Goal: Information Seeking & Learning: Learn about a topic

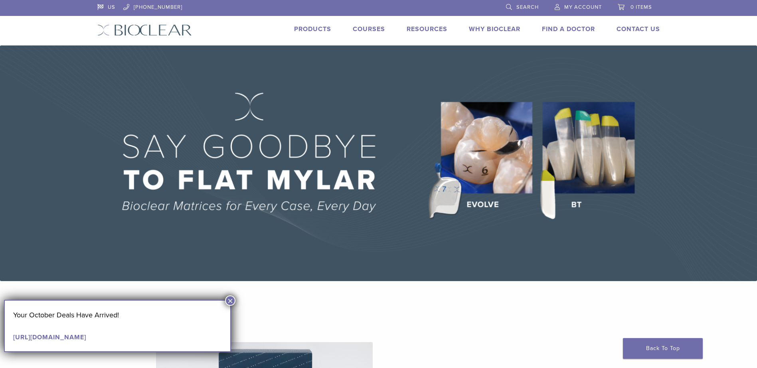
click at [232, 301] on button "×" at bounding box center [230, 301] width 10 height 10
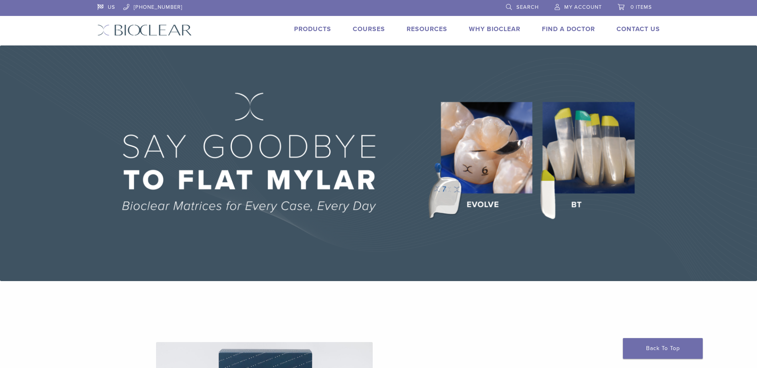
click at [374, 31] on link "Courses" at bounding box center [369, 29] width 32 height 8
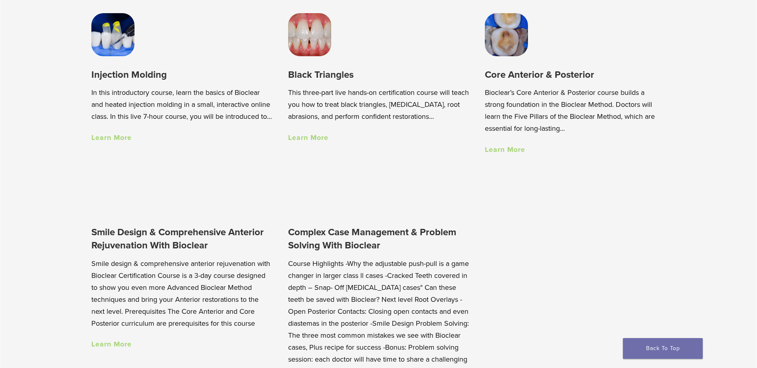
scroll to position [679, 0]
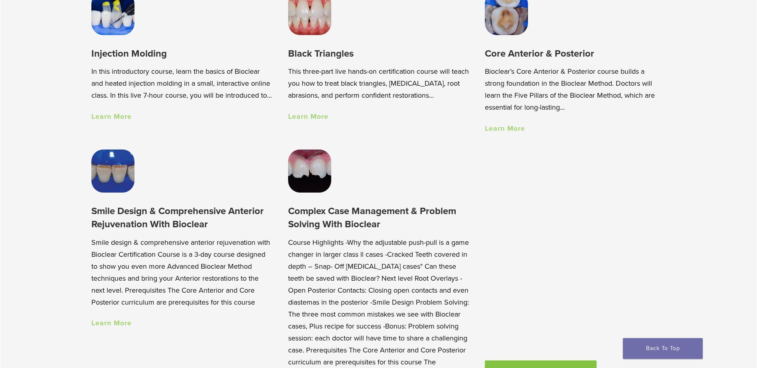
click at [122, 328] on link "Learn More" at bounding box center [111, 323] width 40 height 9
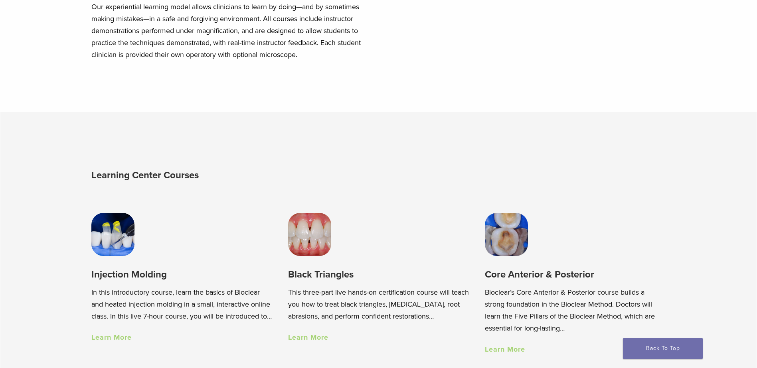
scroll to position [512, 0]
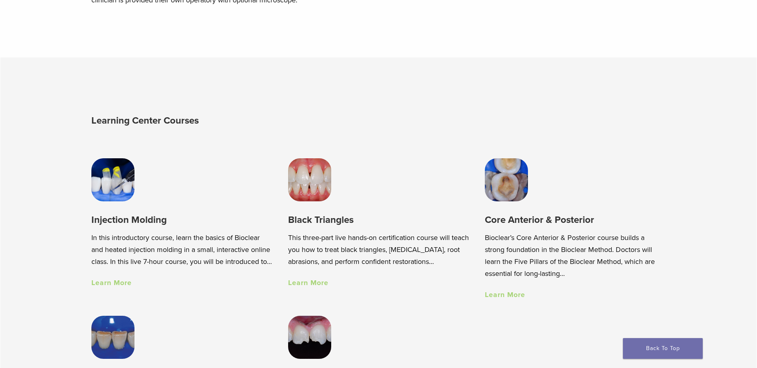
click at [509, 299] on link "Learn More" at bounding box center [505, 295] width 40 height 9
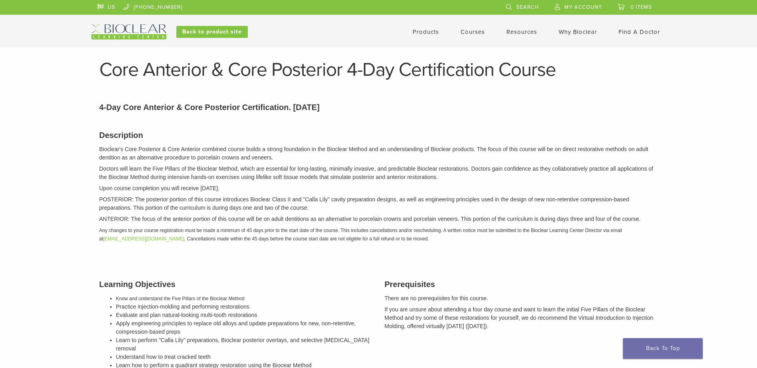
click at [567, 34] on link "Why Bioclear" at bounding box center [578, 31] width 38 height 7
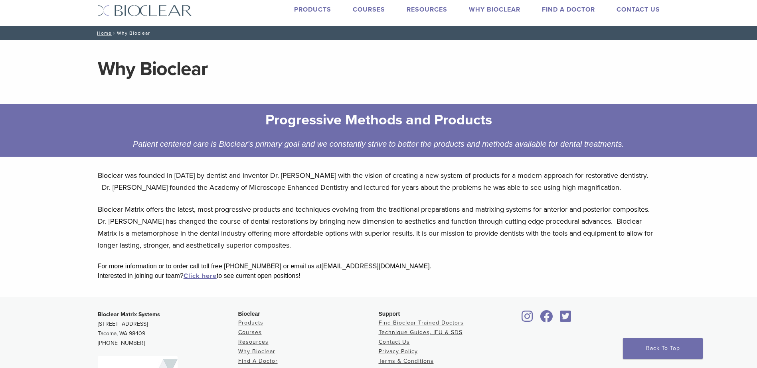
scroll to position [40, 0]
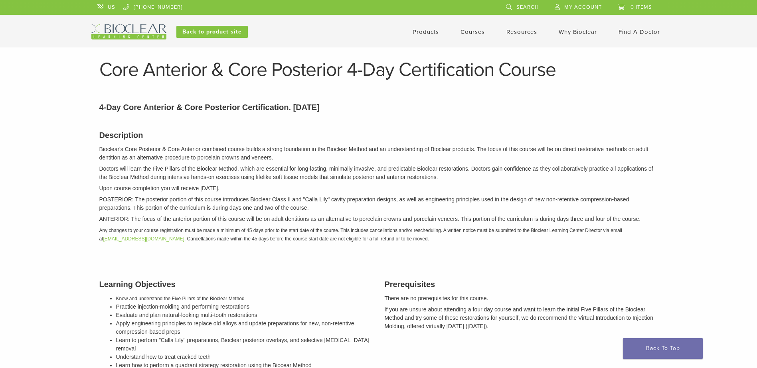
click at [650, 38] on div "Products Courses Resources Expand child menu Technique Guides, IFU, & SDS Why B…" at bounding box center [457, 31] width 430 height 15
click at [650, 35] on link "Find A Doctor" at bounding box center [640, 31] width 42 height 7
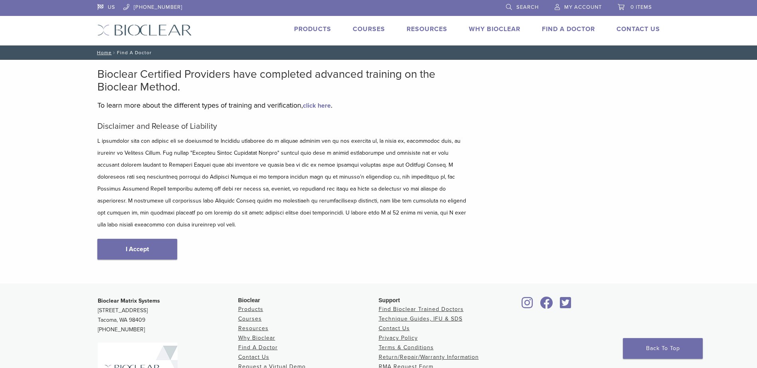
click at [164, 226] on div "Disclaimer and Release of Liability I Accept" at bounding box center [282, 199] width 371 height 154
click at [163, 240] on link "I Accept" at bounding box center [137, 249] width 80 height 21
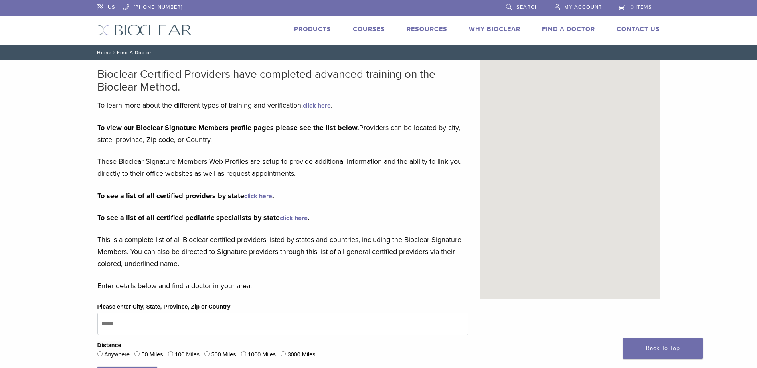
scroll to position [40, 0]
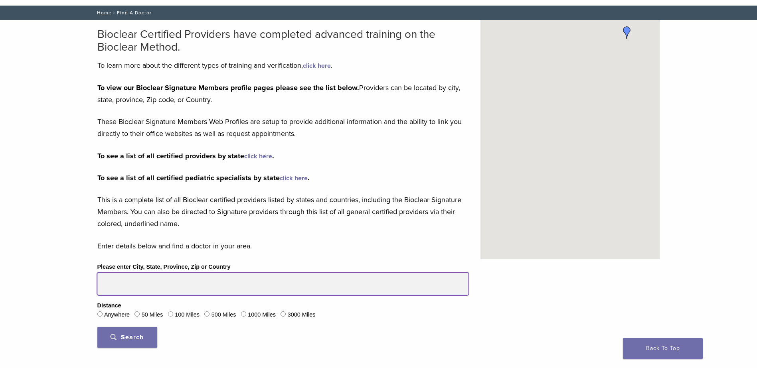
click at [146, 283] on input "Please enter City, State, Province, Zip or Country" at bounding box center [282, 284] width 371 height 22
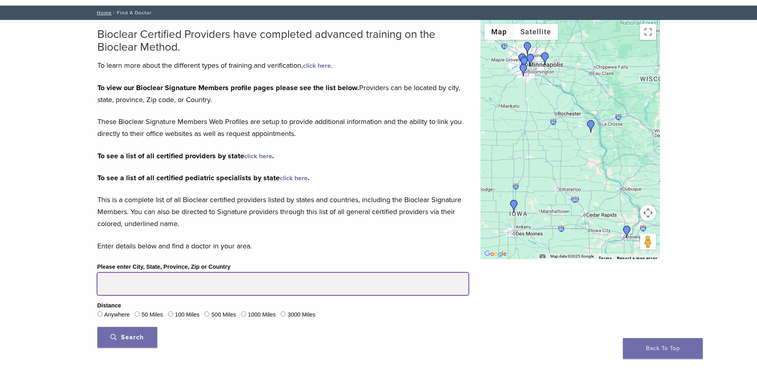
click at [147, 283] on input "Please enter City, State, Province, Zip or Country" at bounding box center [282, 284] width 371 height 22
type input "*****"
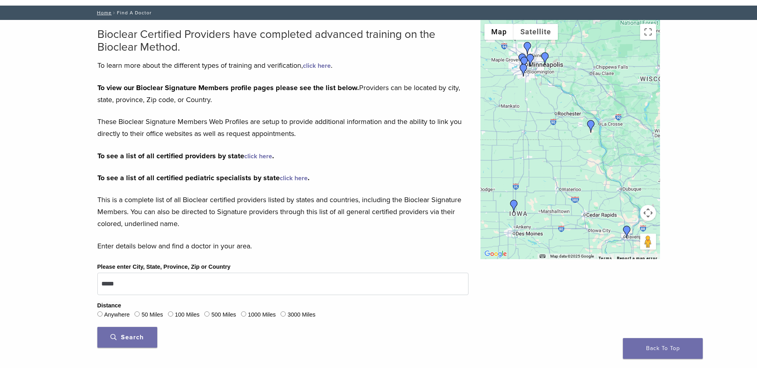
click at [130, 344] on button "Search" at bounding box center [127, 337] width 60 height 21
click at [591, 124] on img "Dr. Stacey Johanson" at bounding box center [591, 126] width 13 height 13
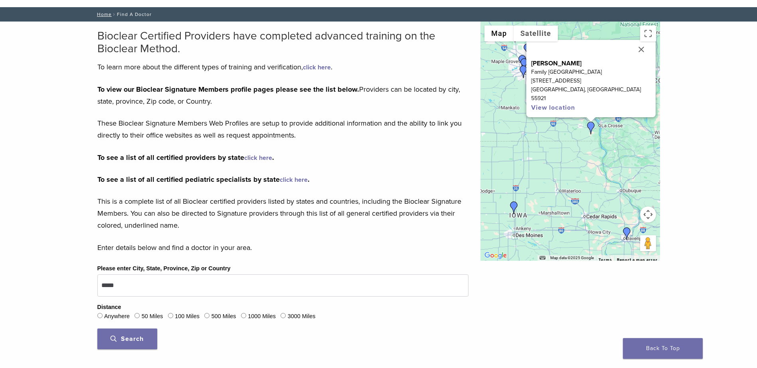
scroll to position [0, 0]
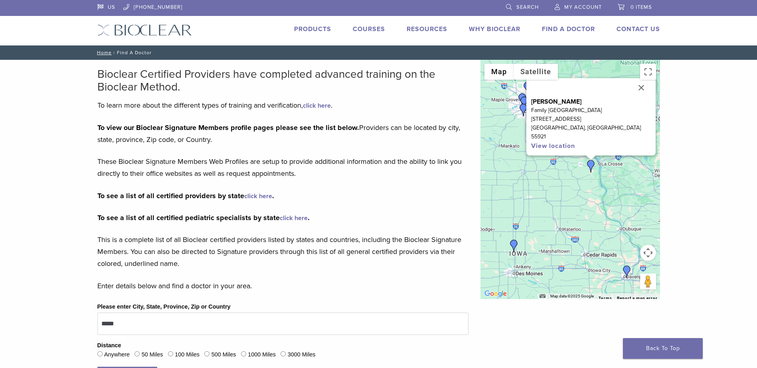
click at [167, 32] on img at bounding box center [144, 30] width 95 height 12
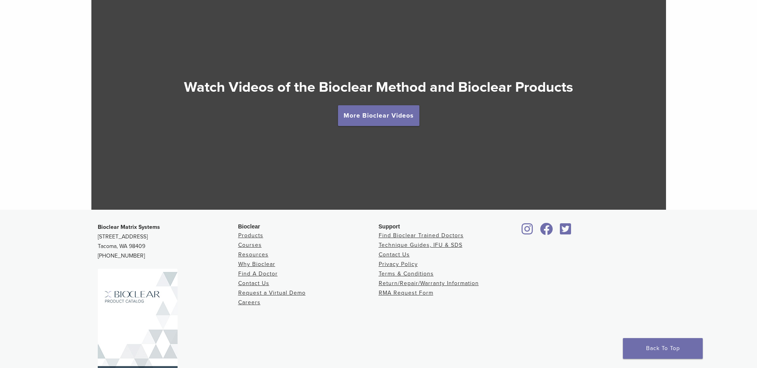
scroll to position [1437, 0]
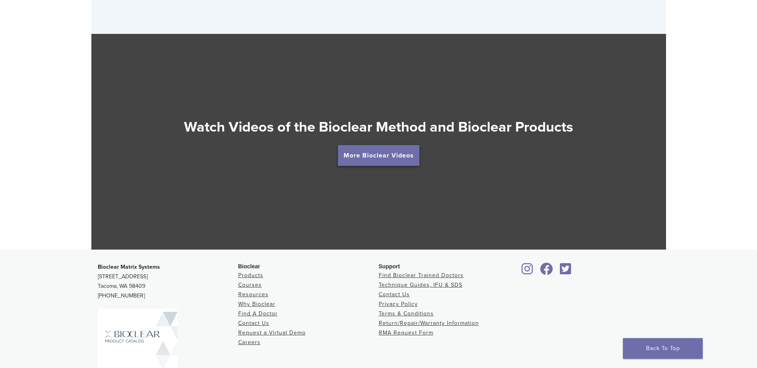
click at [384, 166] on link "More Bioclear Videos" at bounding box center [378, 155] width 81 height 21
click at [385, 162] on link "More Bioclear Videos" at bounding box center [378, 155] width 81 height 21
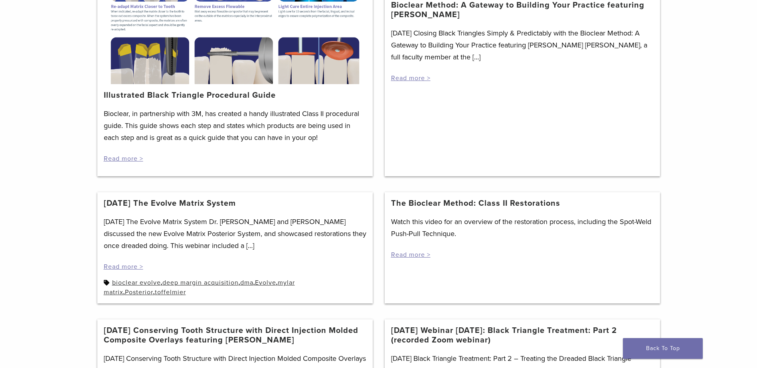
scroll to position [200, 0]
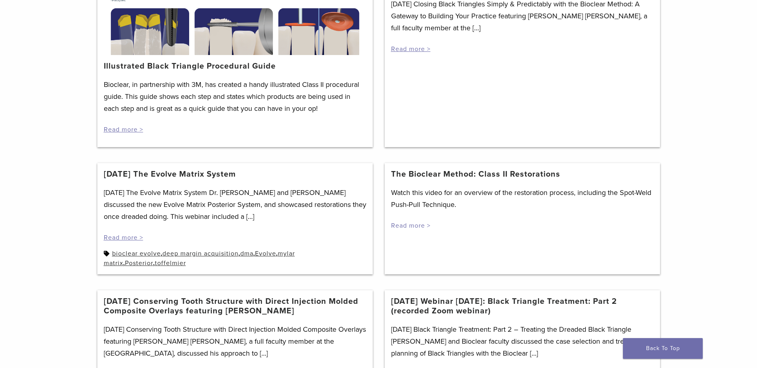
click at [415, 229] on link "Read more >" at bounding box center [411, 226] width 40 height 8
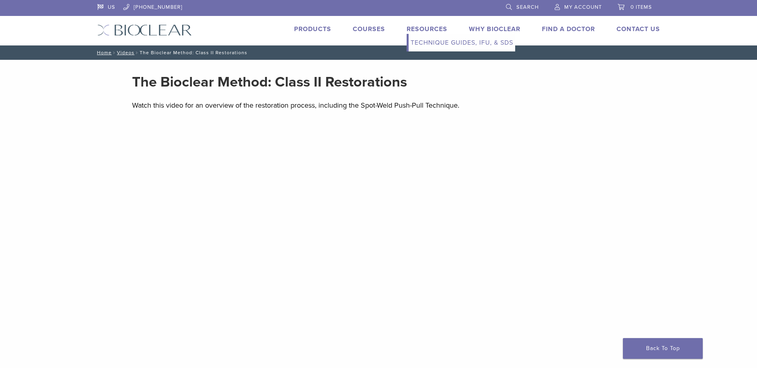
click at [431, 43] on link "Technique Guides, IFU, & SDS" at bounding box center [462, 43] width 107 height 18
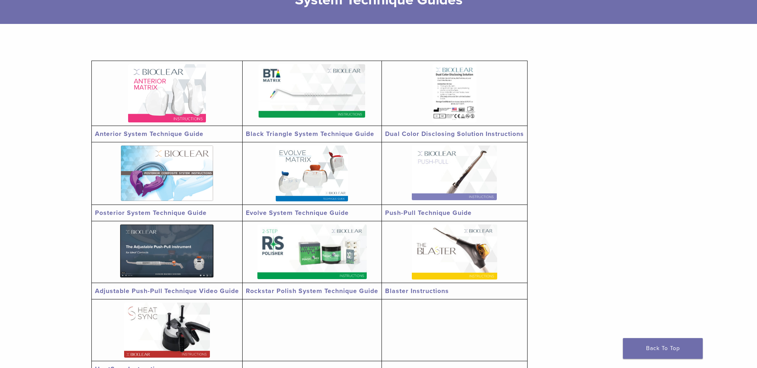
scroll to position [120, 0]
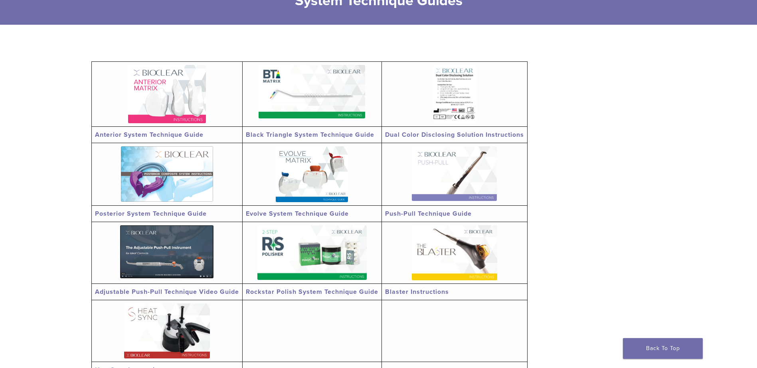
click at [463, 273] on img at bounding box center [454, 253] width 85 height 55
click at [196, 185] on img at bounding box center [167, 173] width 92 height 55
click at [329, 212] on link "Evolve System Technique Guide" at bounding box center [297, 214] width 103 height 8
